Goal: Task Accomplishment & Management: Use online tool/utility

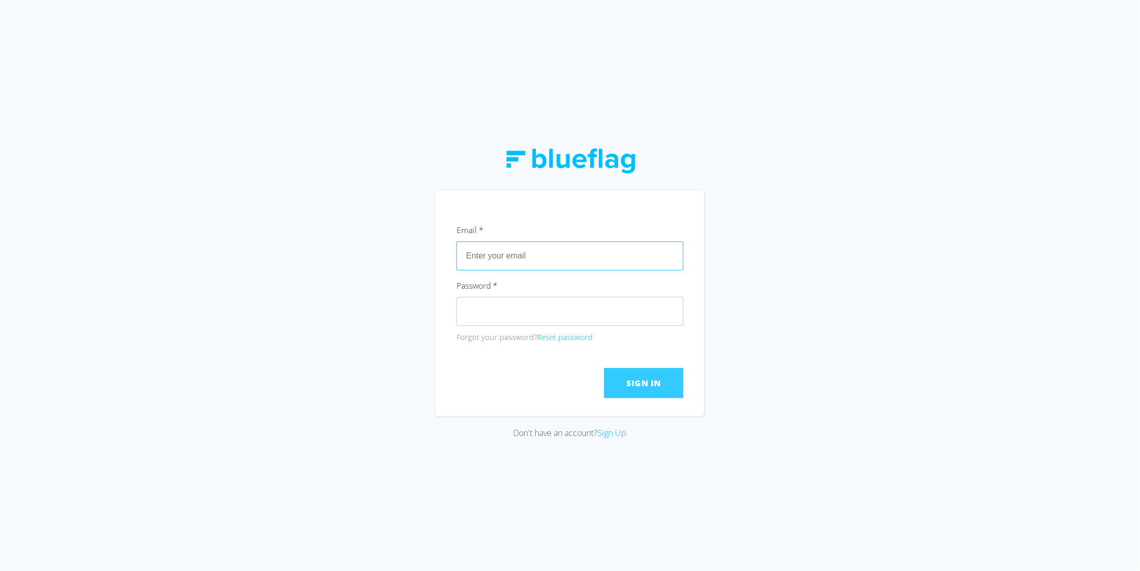
type input "[EMAIL_ADDRESS][DOMAIN_NAME]"
click at [647, 377] on button "Sign In" at bounding box center [643, 383] width 79 height 30
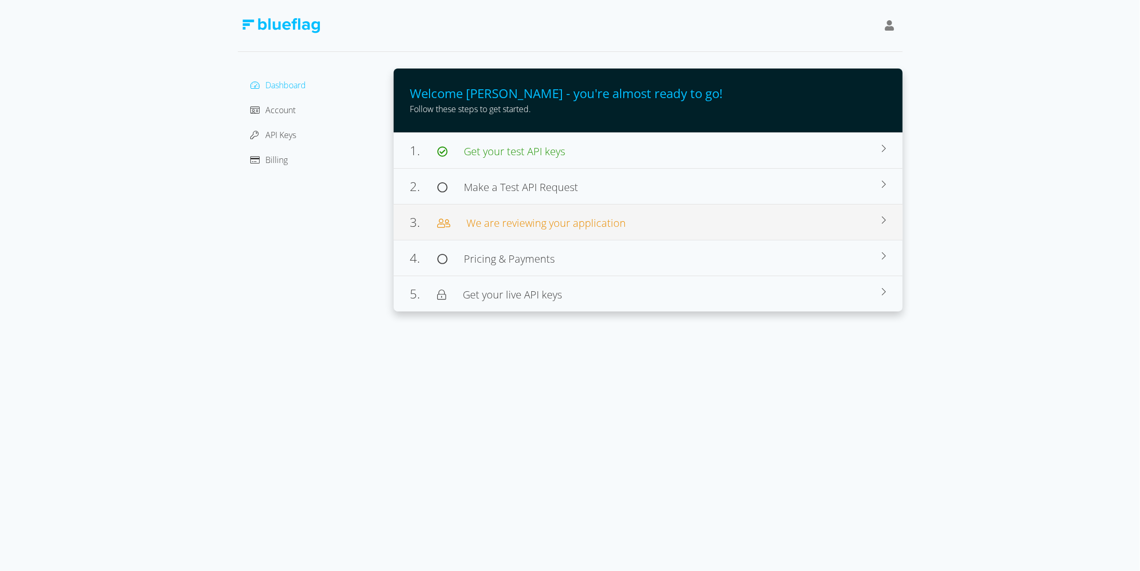
click at [580, 230] on div "3. We are reviewing your application" at bounding box center [646, 222] width 472 height 19
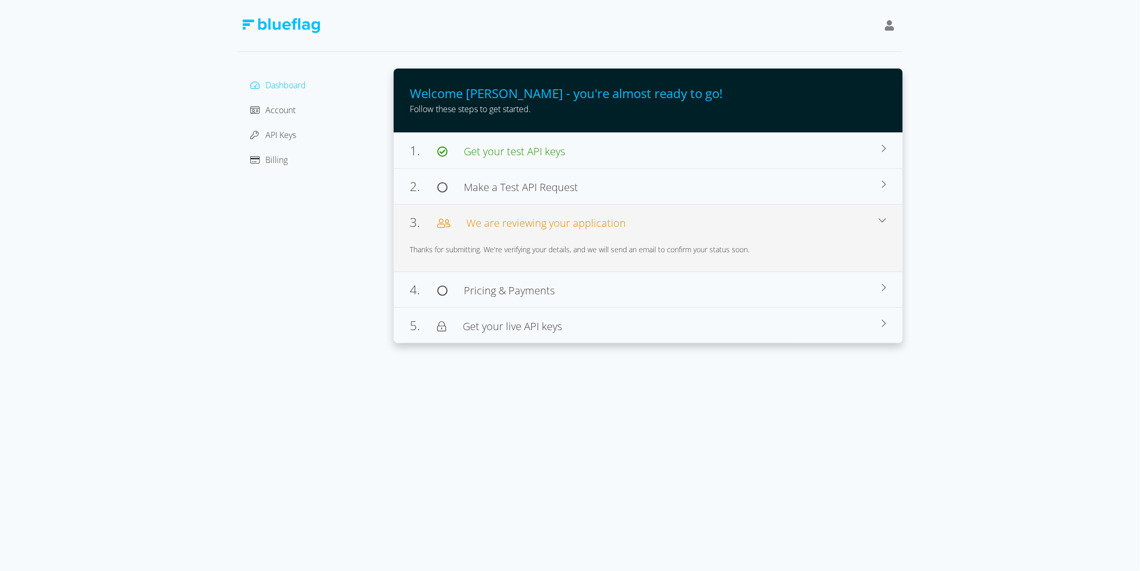
click at [580, 230] on div "3. We are reviewing your application" at bounding box center [644, 222] width 468 height 19
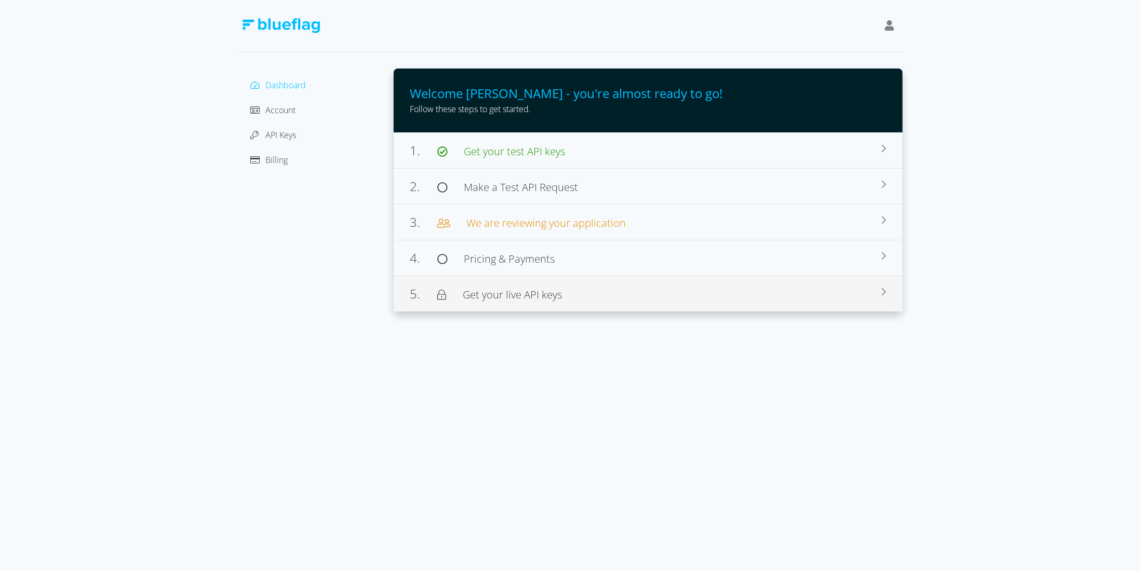
click at [578, 292] on div "5. Get your live API keys" at bounding box center [646, 294] width 472 height 19
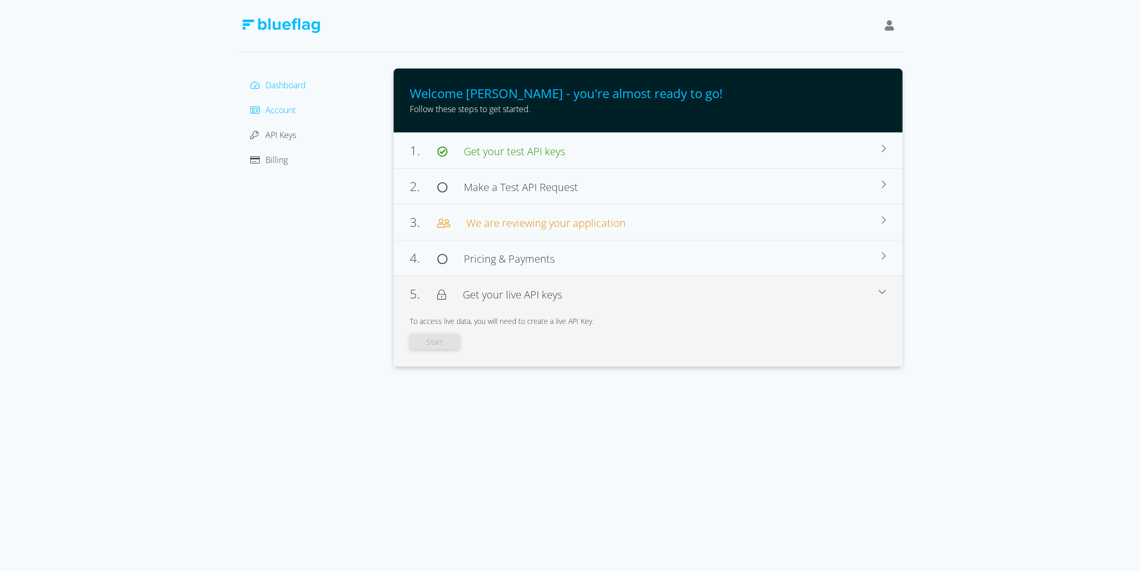
click at [285, 111] on span "Account" at bounding box center [281, 109] width 30 height 11
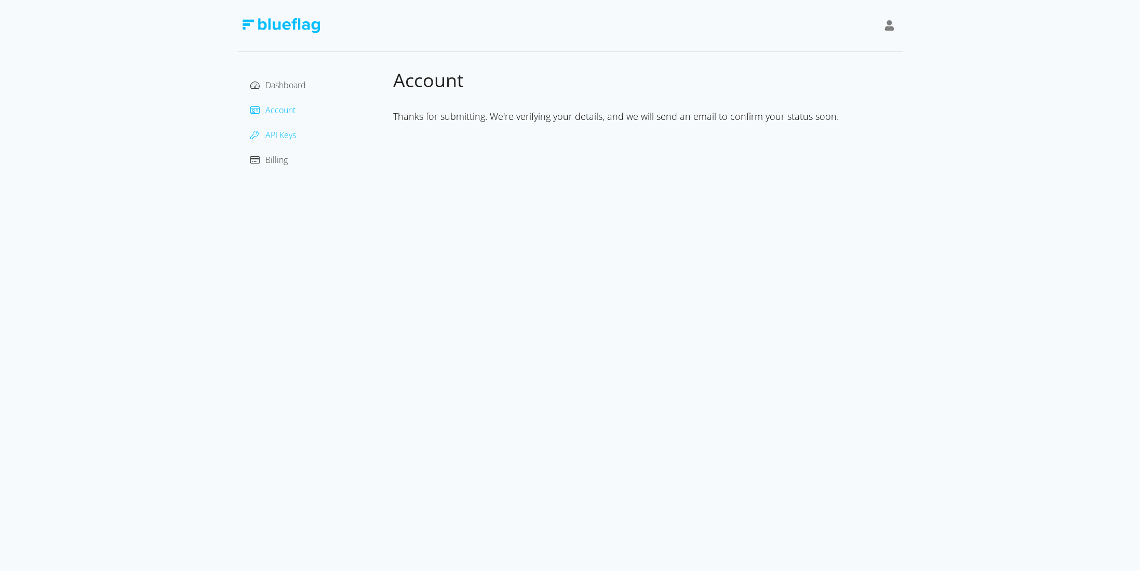
click at [295, 137] on span "API Keys" at bounding box center [281, 134] width 31 height 11
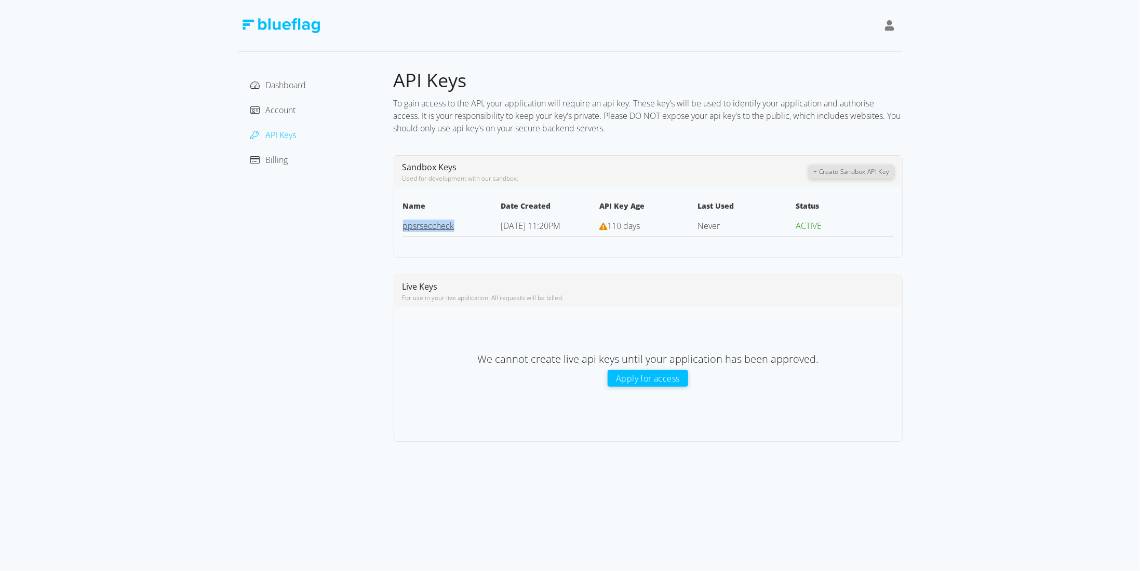
drag, startPoint x: 457, startPoint y: 224, endPoint x: 402, endPoint y: 227, distance: 54.6
click at [402, 227] on td "ppsrseccheck" at bounding box center [451, 226] width 98 height 21
click at [622, 377] on button "Apply for access" at bounding box center [648, 378] width 80 height 17
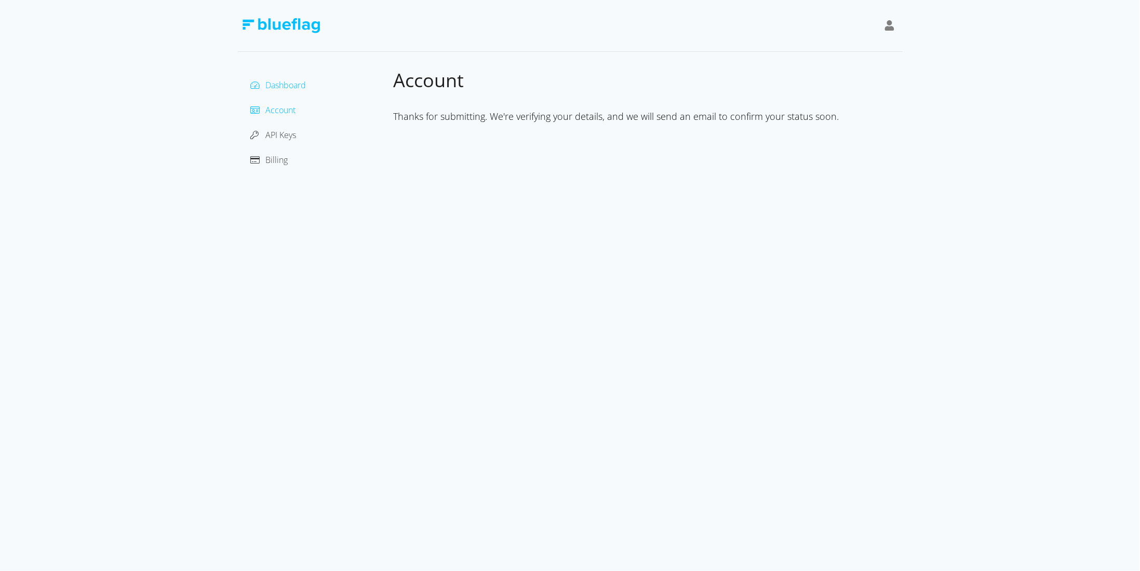
click at [284, 87] on span "Dashboard" at bounding box center [286, 84] width 41 height 11
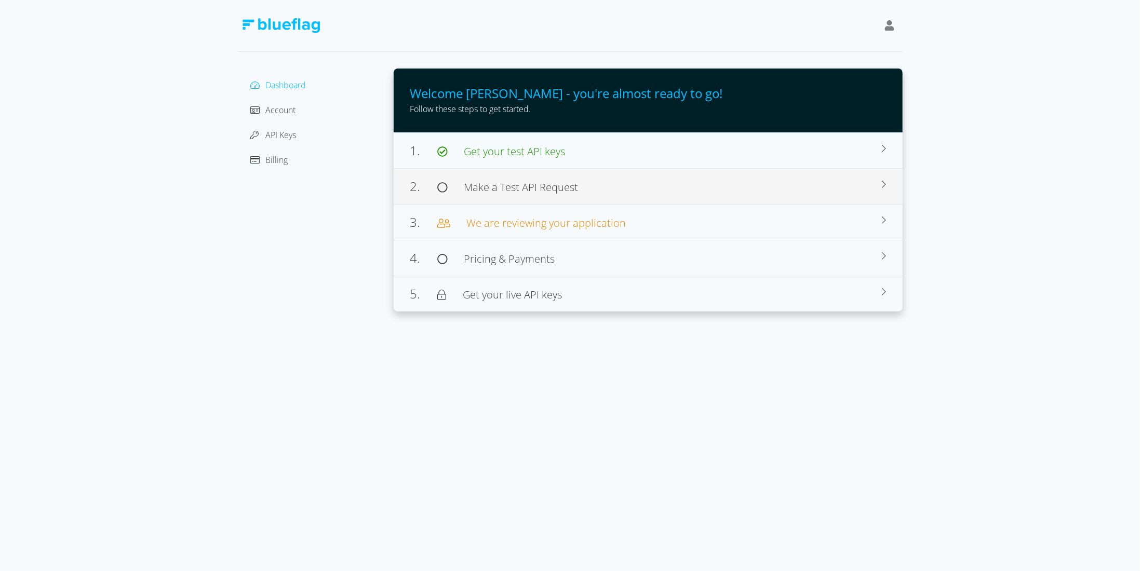
click at [489, 196] on div "2. Make a Test API Request Browse our docs for use cases, sample code, and deve…" at bounding box center [648, 186] width 509 height 36
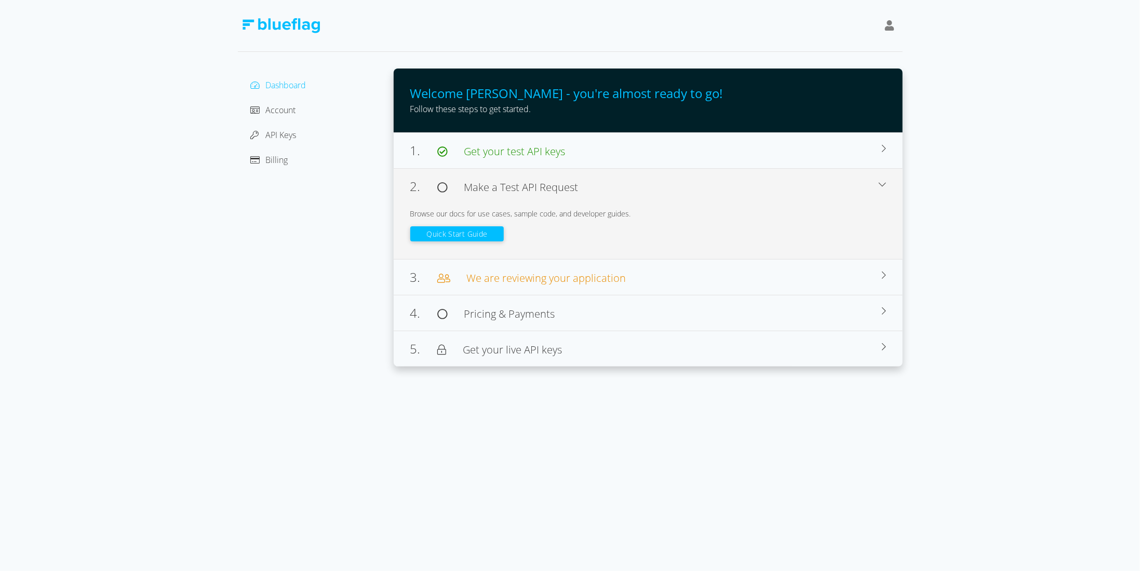
click at [490, 233] on button "Quick Start Guide" at bounding box center [457, 233] width 94 height 15
